Goal: Find specific page/section: Find specific page/section

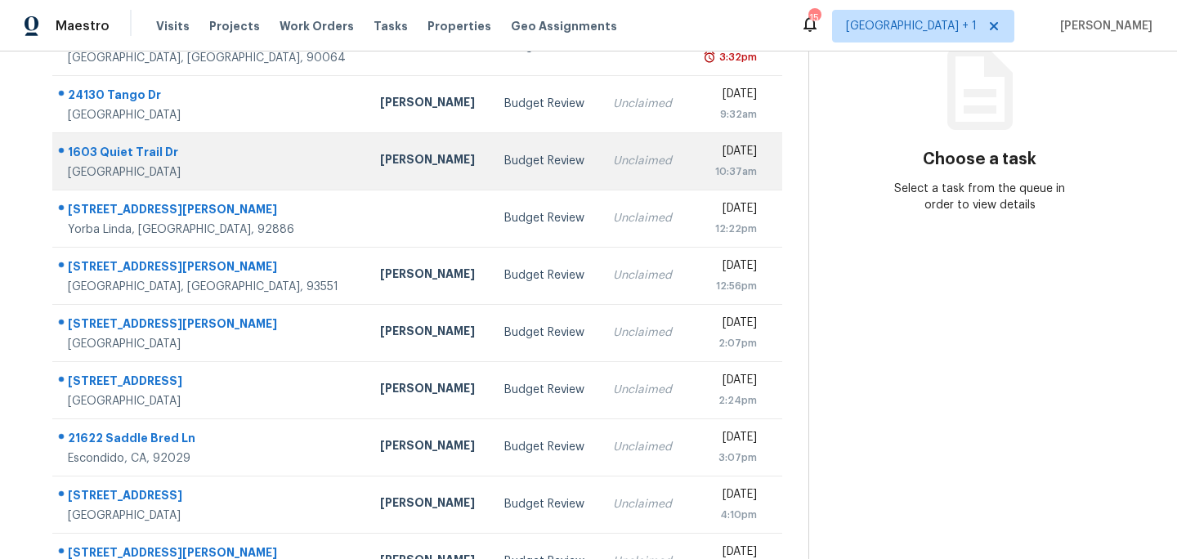
scroll to position [292, 0]
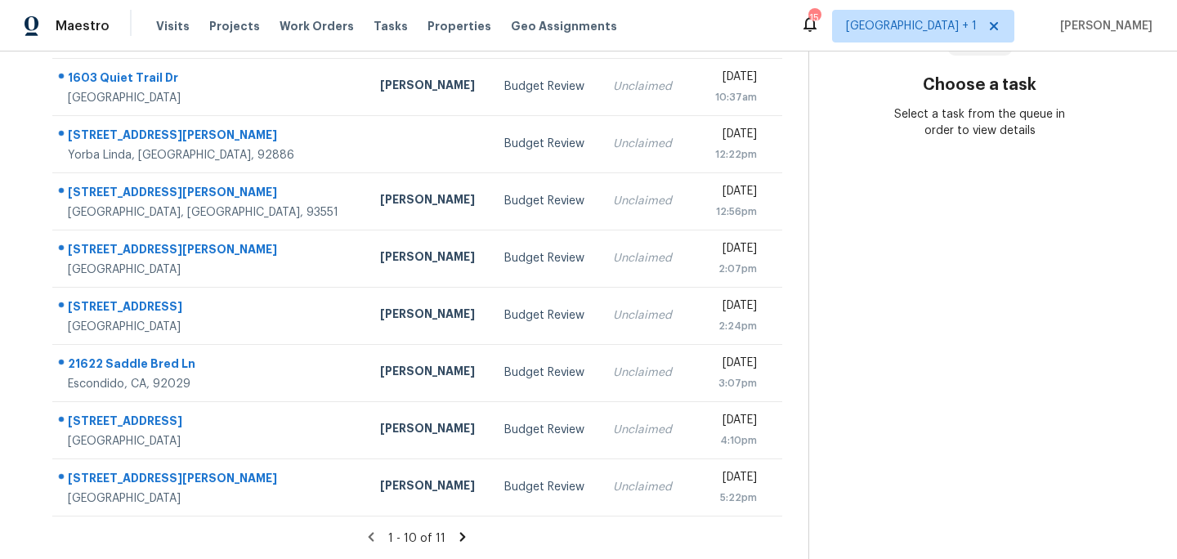
click at [455, 534] on icon at bounding box center [462, 536] width 15 height 15
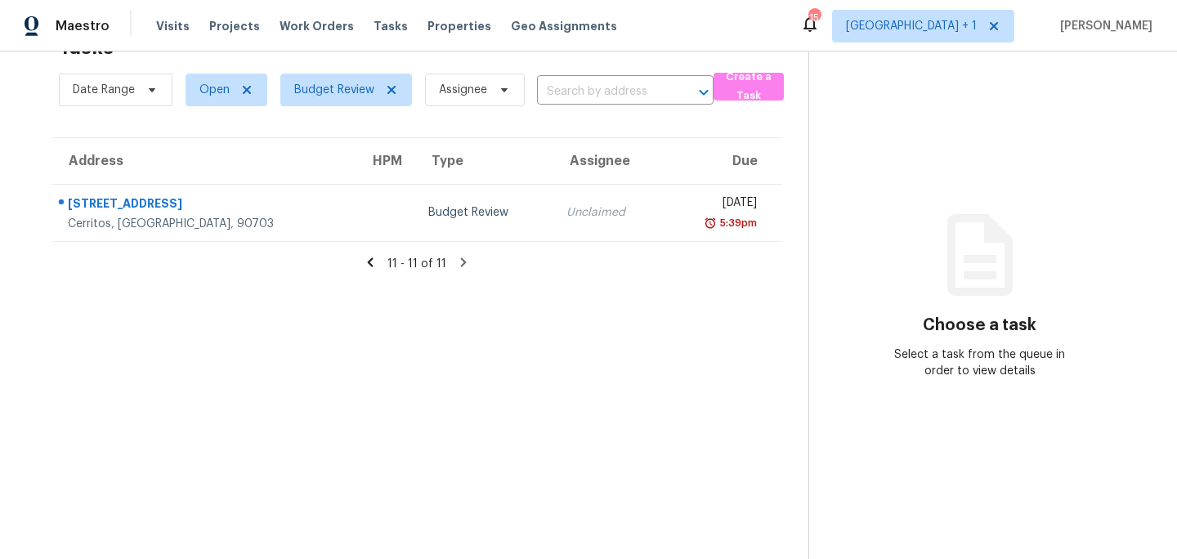
click at [373, 262] on icon at bounding box center [371, 261] width 6 height 9
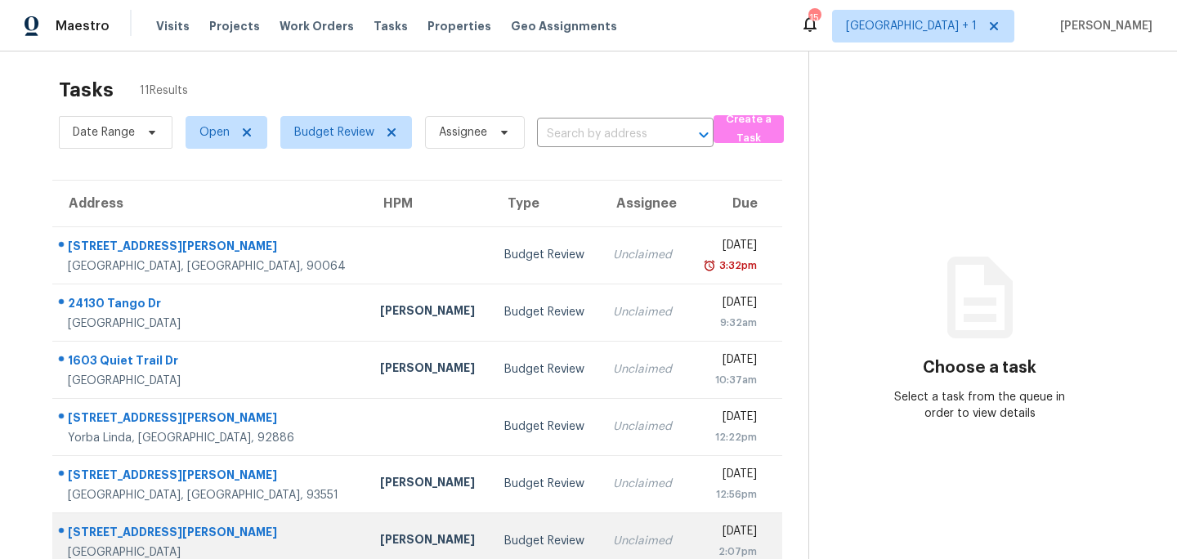
scroll to position [0, 0]
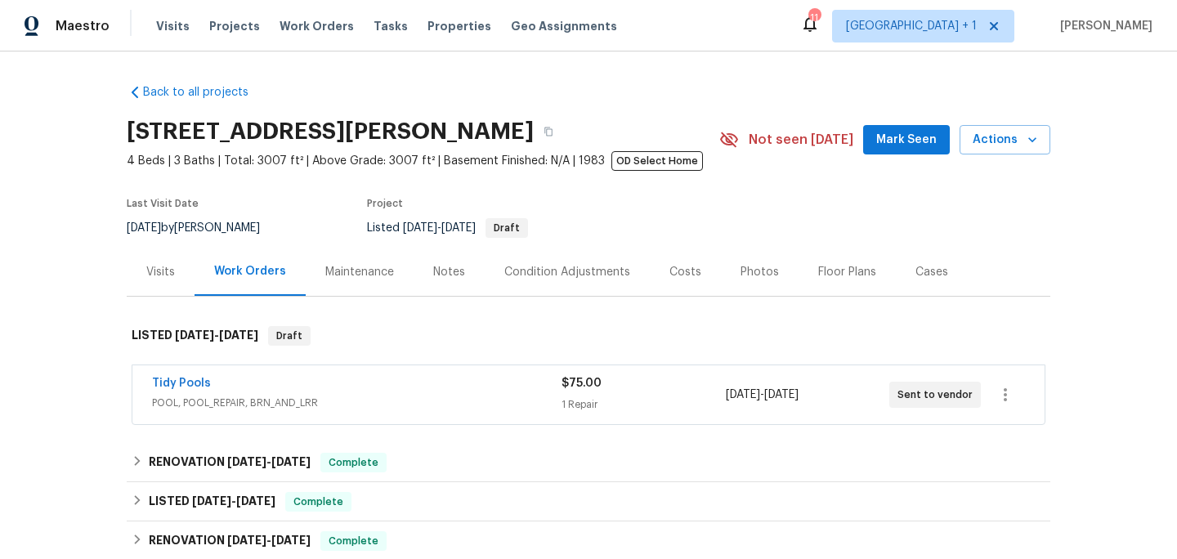
click at [257, 384] on div "Tidy Pools" at bounding box center [356, 385] width 409 height 20
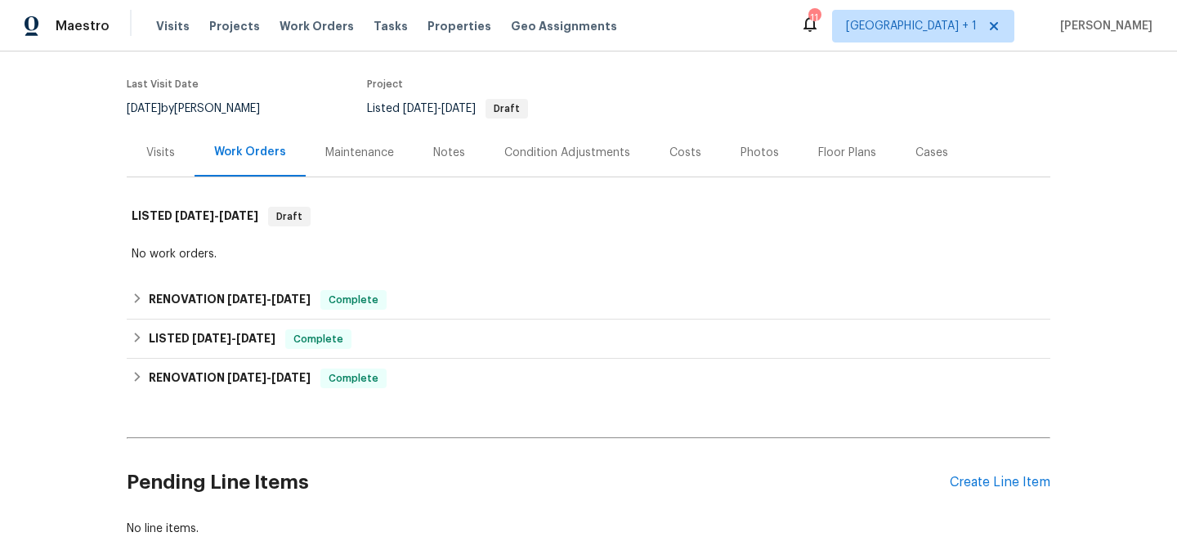
scroll to position [131, 0]
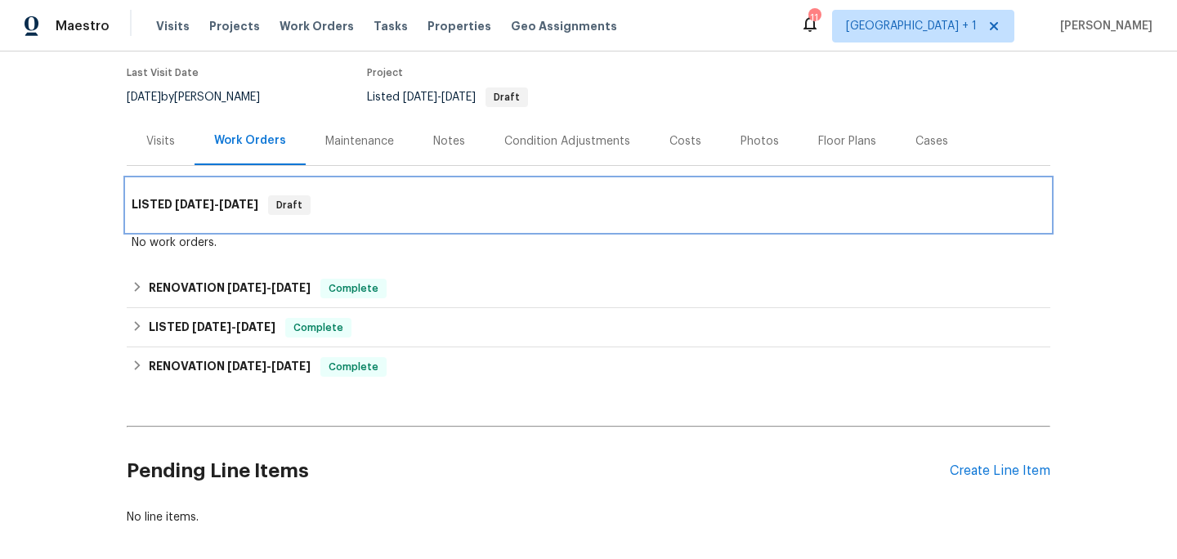
click at [420, 226] on div "LISTED 9/10/25 - 9/17/25 Draft" at bounding box center [588, 205] width 923 height 52
